Goal: Use online tool/utility: Utilize a website feature to perform a specific function

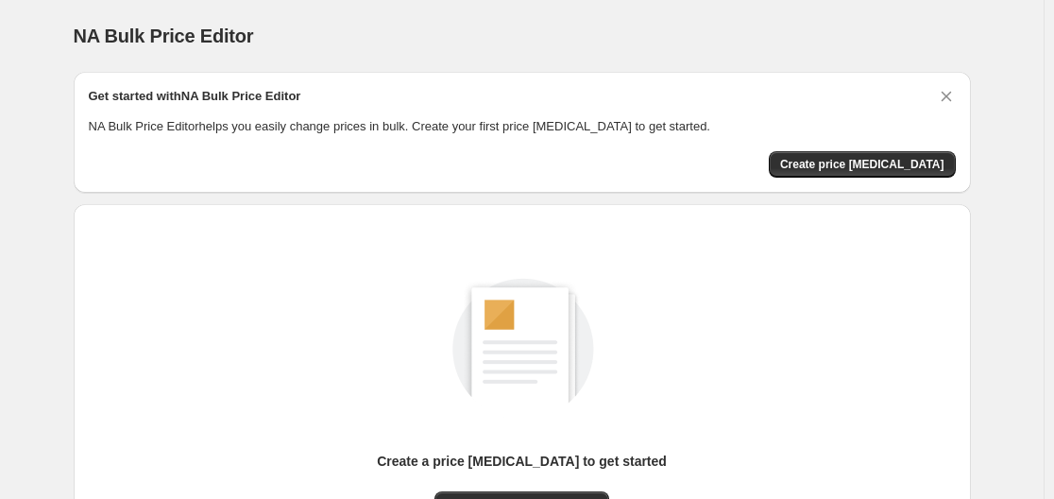
scroll to position [209, 0]
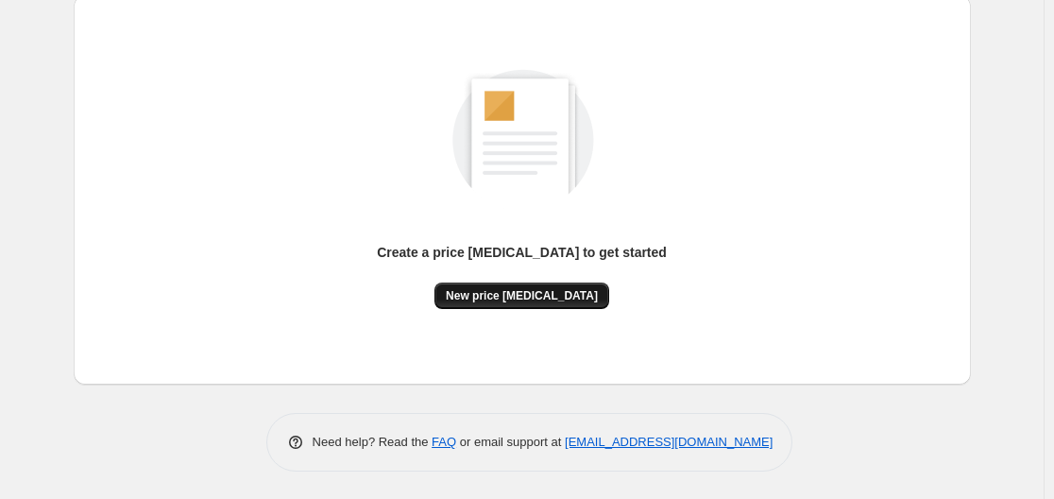
click at [531, 303] on button "New price [MEDICAL_DATA]" at bounding box center [521, 295] width 175 height 26
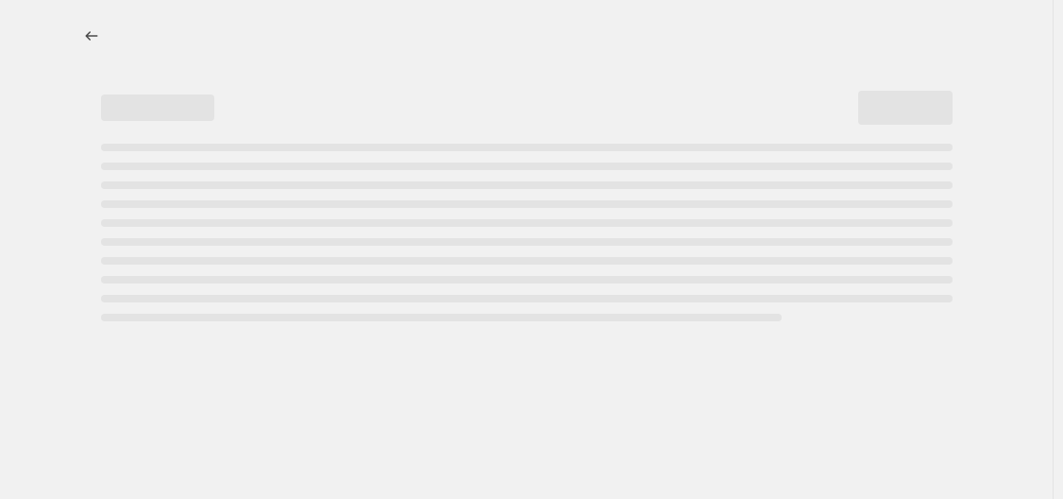
select select "percentage"
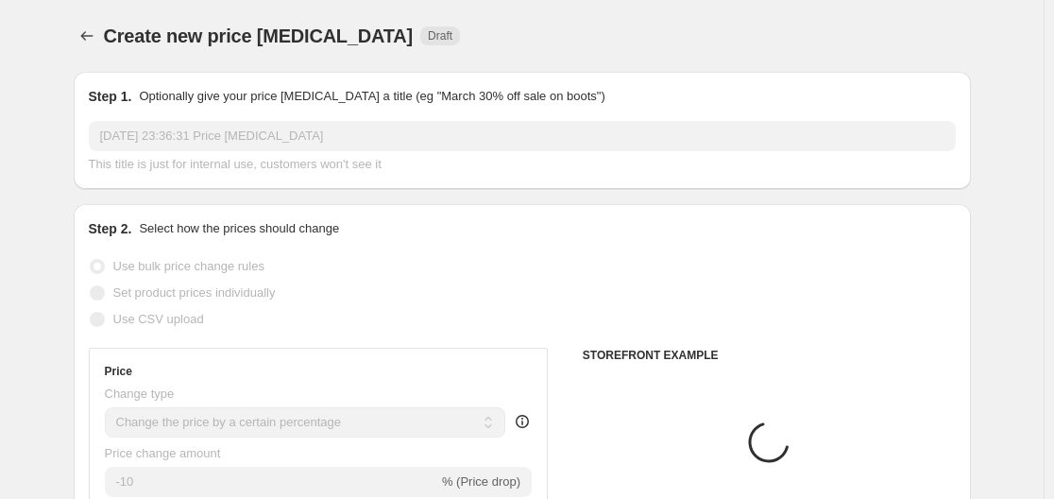
scroll to position [189, 0]
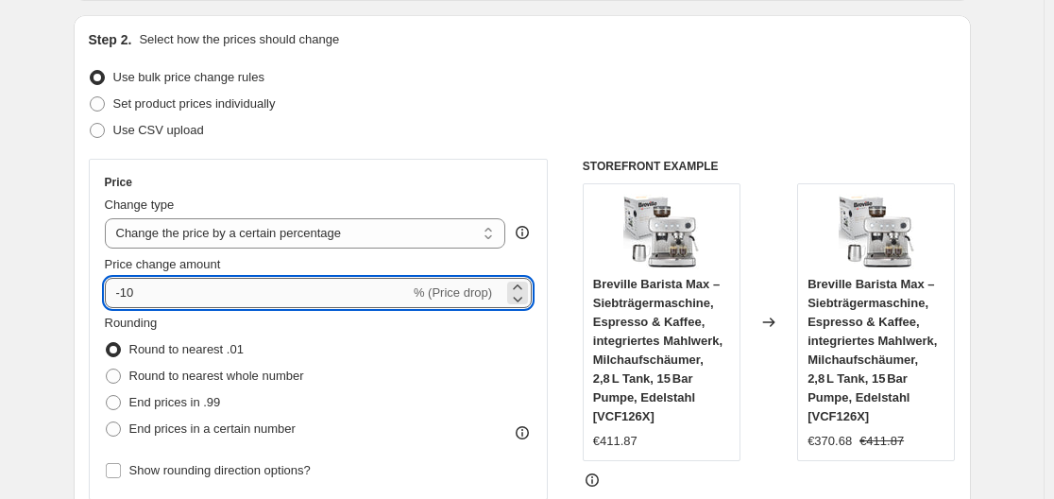
drag, startPoint x: 127, startPoint y: 292, endPoint x: 141, endPoint y: 291, distance: 14.2
click at [141, 291] on input "-10" at bounding box center [257, 293] width 305 height 30
type input "-30"
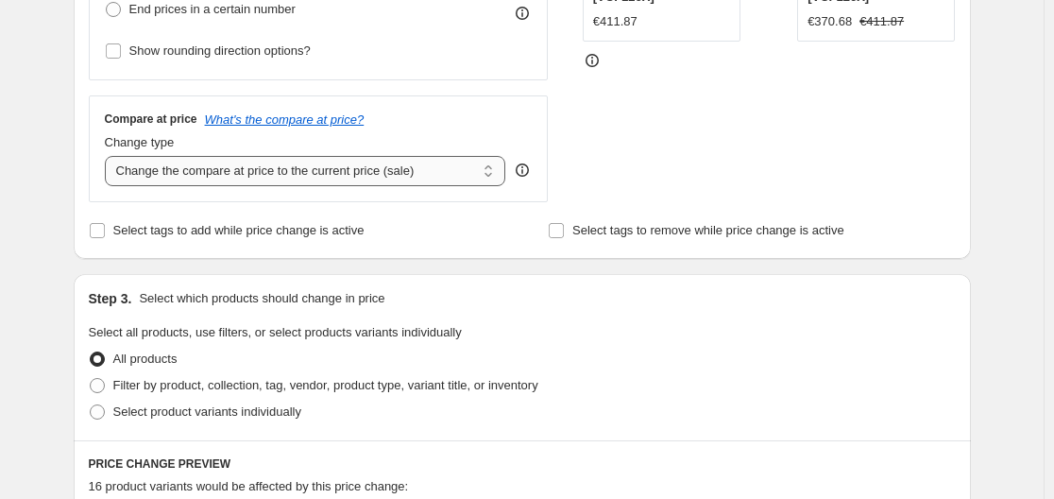
scroll to position [325, 0]
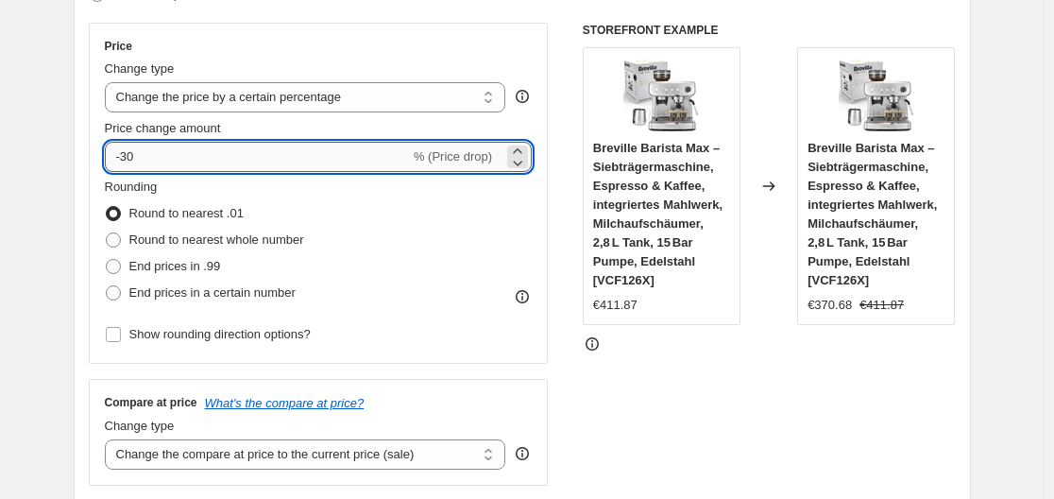
drag, startPoint x: 130, startPoint y: 155, endPoint x: 147, endPoint y: 157, distance: 17.1
click at [147, 157] on input "-30" at bounding box center [257, 157] width 305 height 30
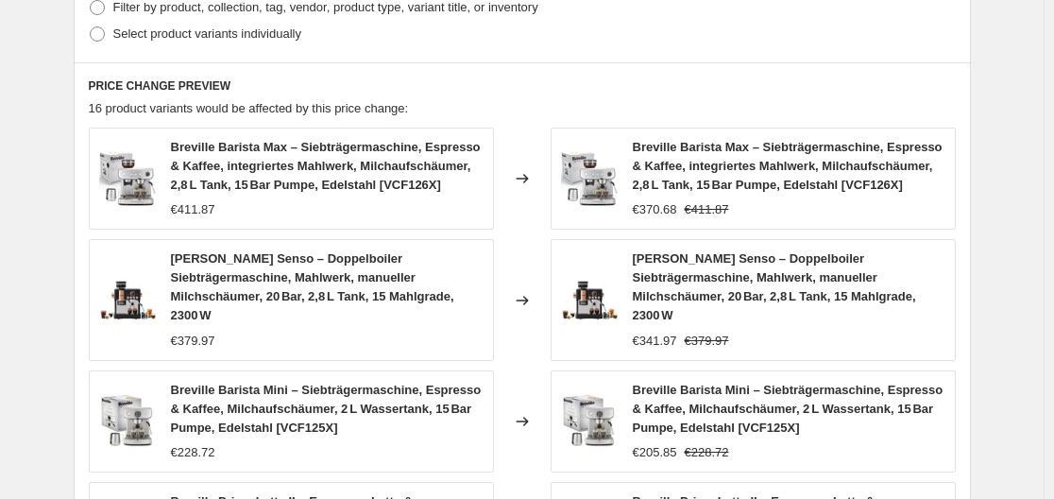
scroll to position [1552, 0]
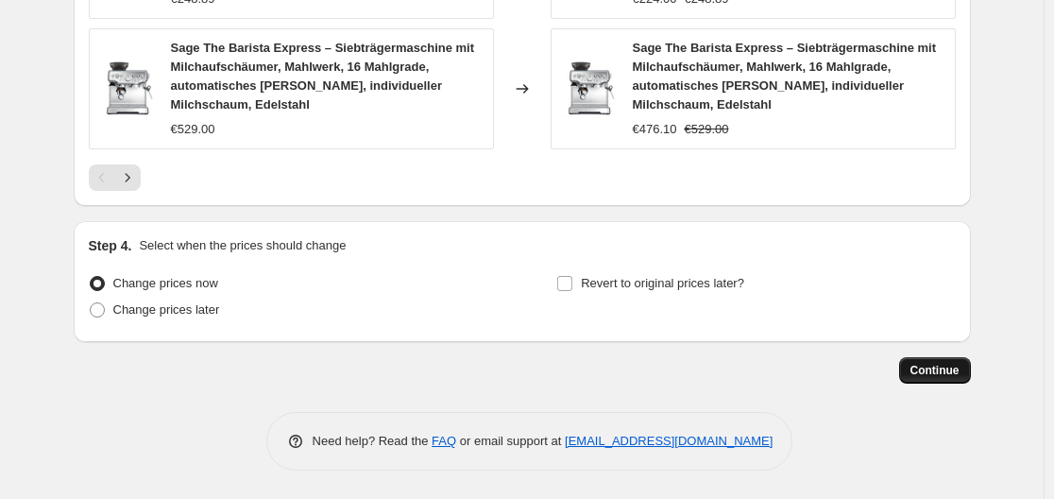
type input "-35"
click at [935, 363] on span "Continue" at bounding box center [934, 370] width 49 height 15
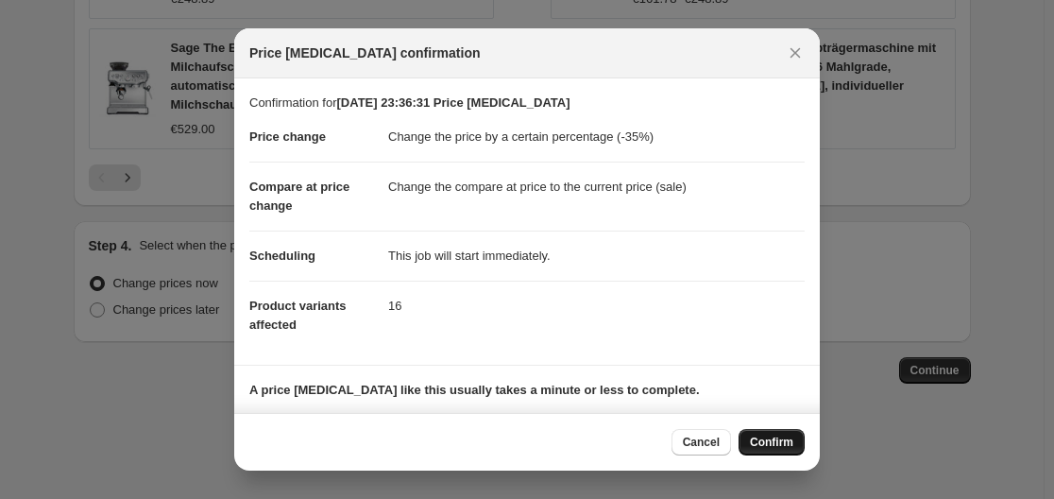
click at [775, 446] on span "Confirm" at bounding box center [771, 441] width 43 height 15
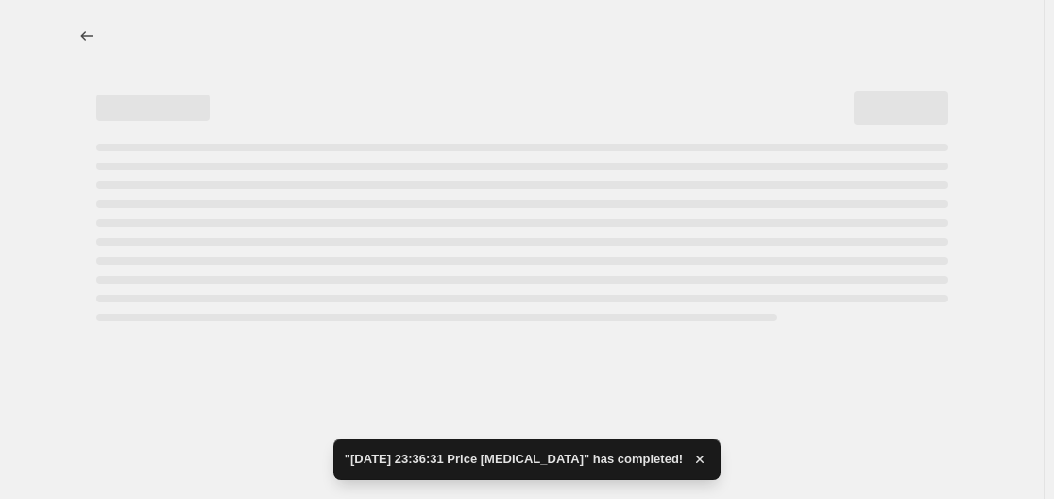
select select "percentage"
